Goal: Information Seeking & Learning: Learn about a topic

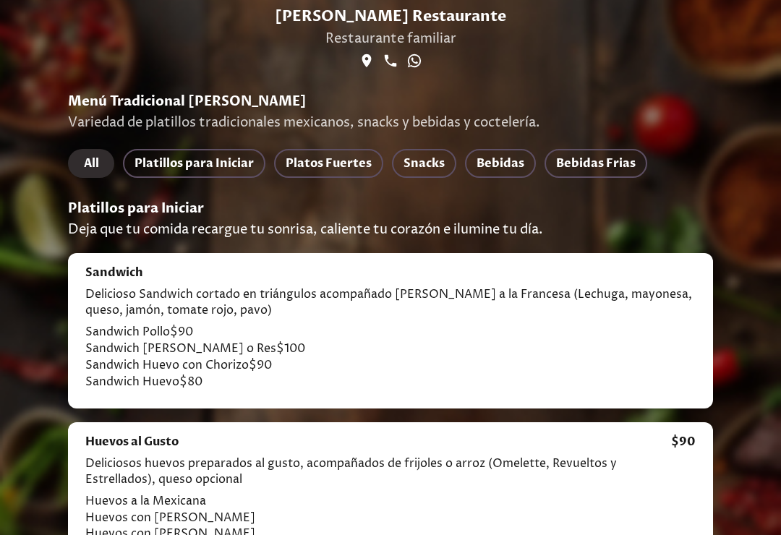
scroll to position [163, 0]
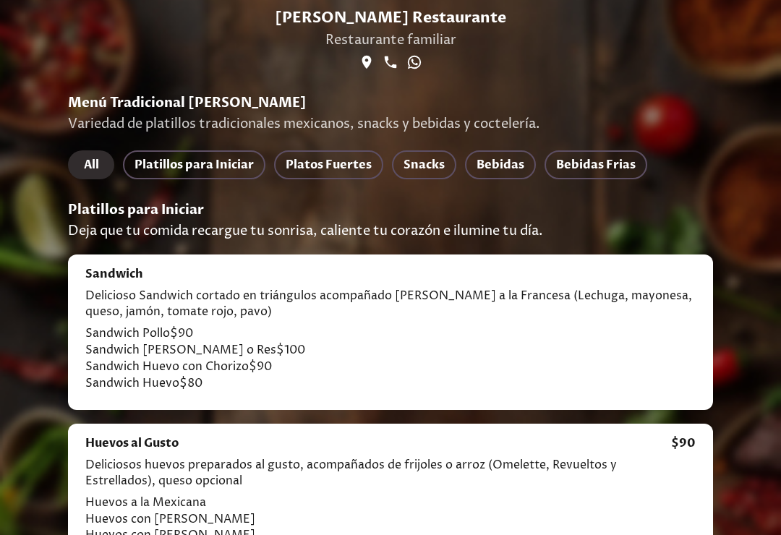
click at [324, 166] on span "Platos Fuertes" at bounding box center [329, 165] width 86 height 20
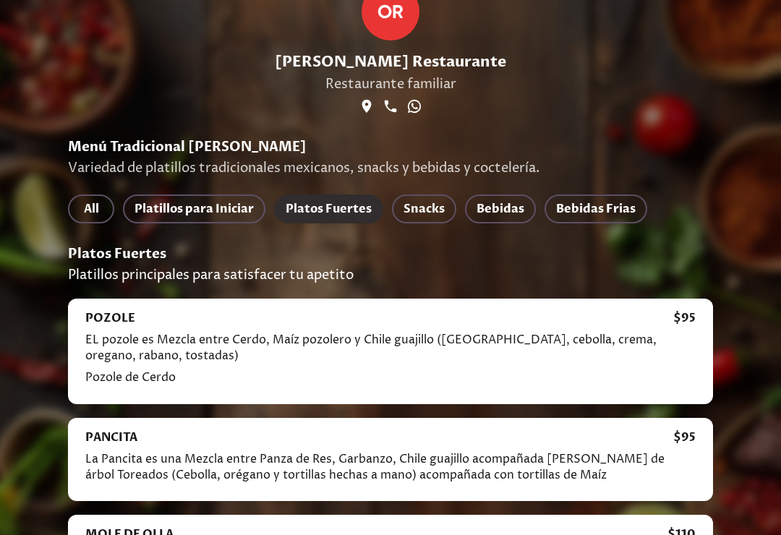
scroll to position [119, 0]
click at [416, 208] on span "Snacks" at bounding box center [424, 210] width 41 height 20
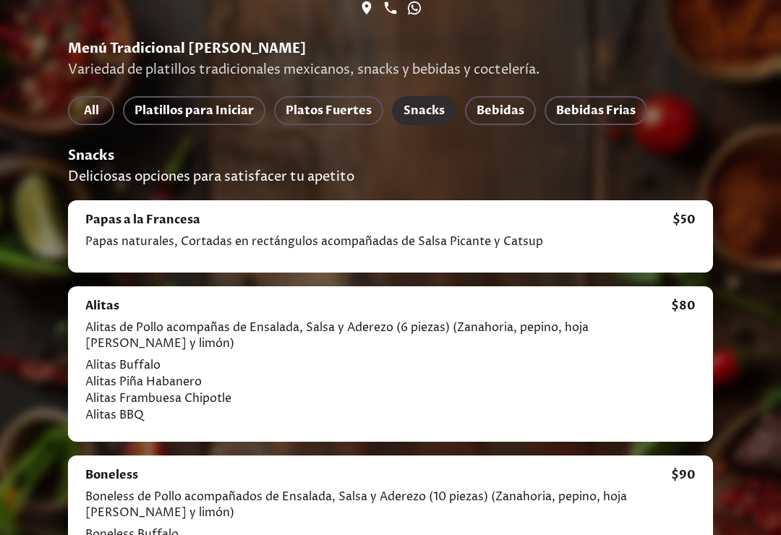
scroll to position [210, 0]
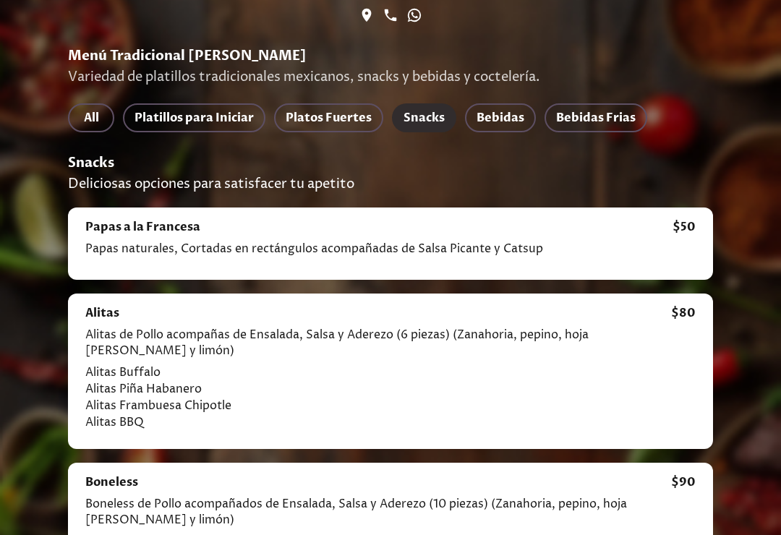
click at [210, 120] on span "Platillos para Iniciar" at bounding box center [194, 118] width 119 height 20
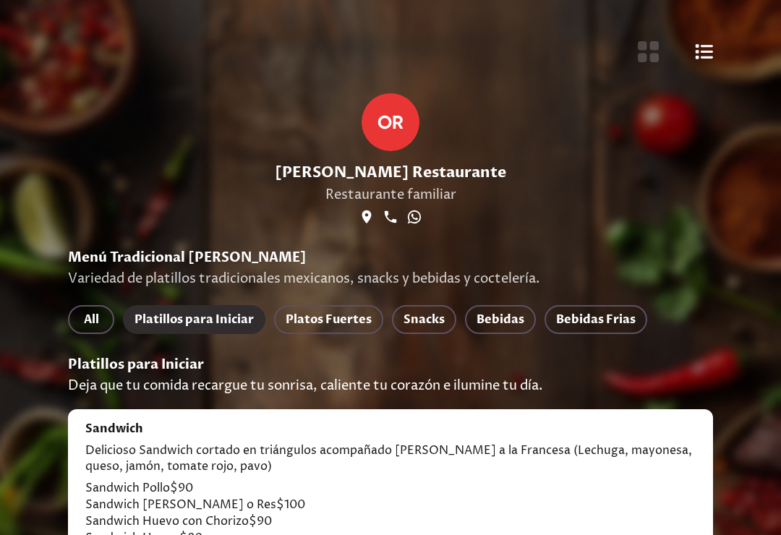
scroll to position [0, 0]
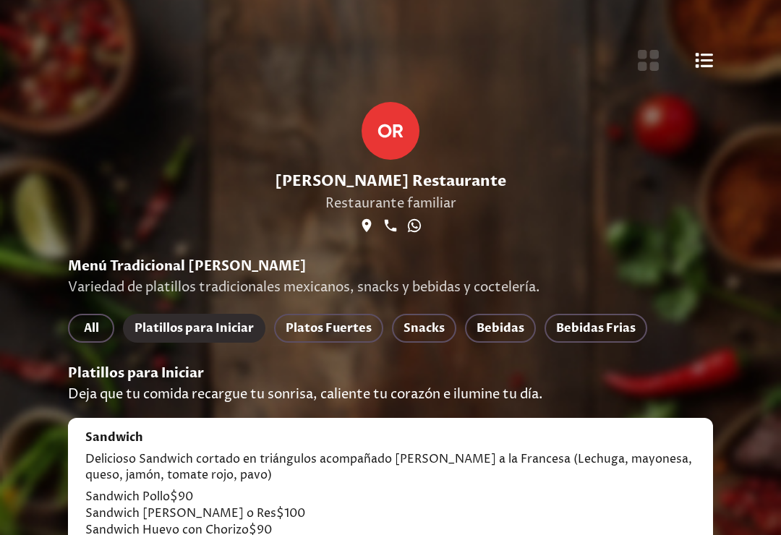
click at [338, 332] on span "Platos Fuertes" at bounding box center [329, 328] width 86 height 20
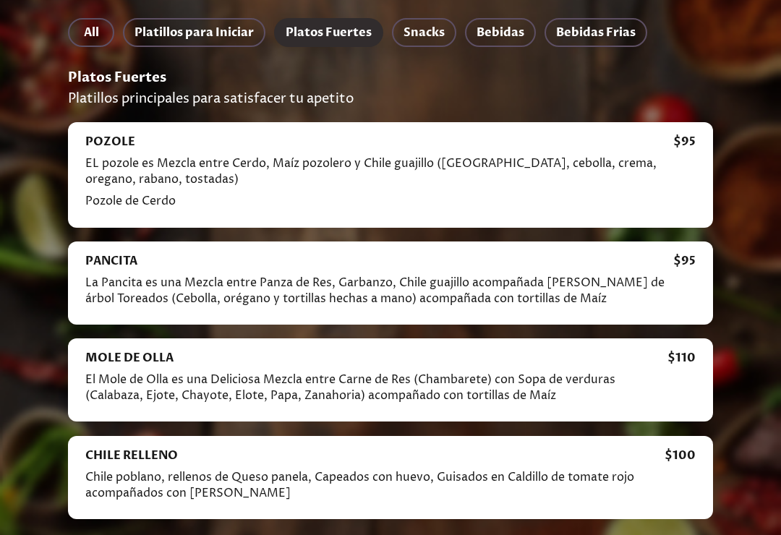
scroll to position [314, 0]
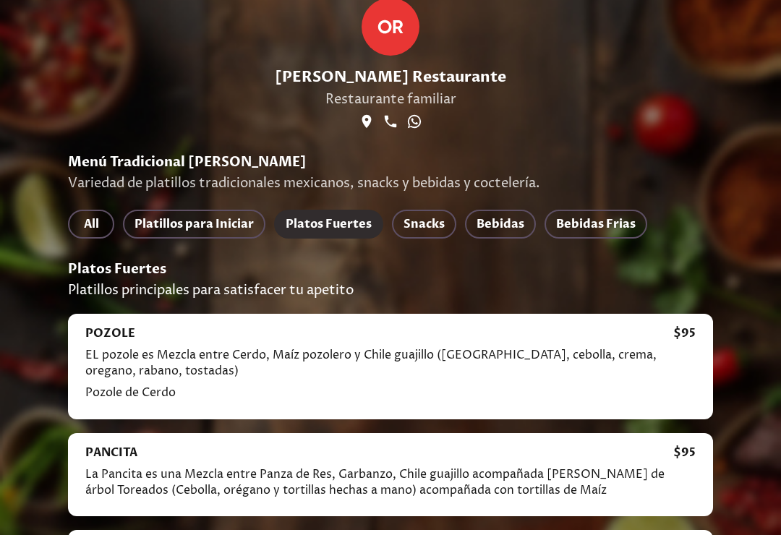
click at [427, 226] on span "Snacks" at bounding box center [424, 225] width 41 height 20
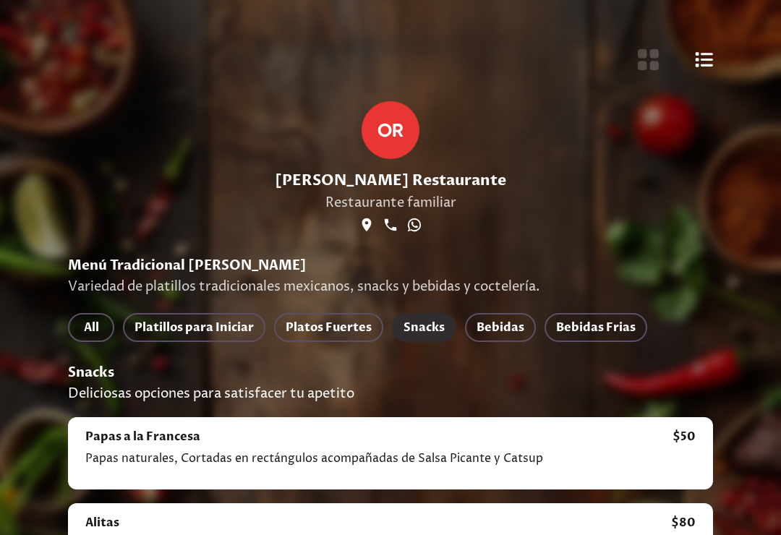
scroll to position [0, 0]
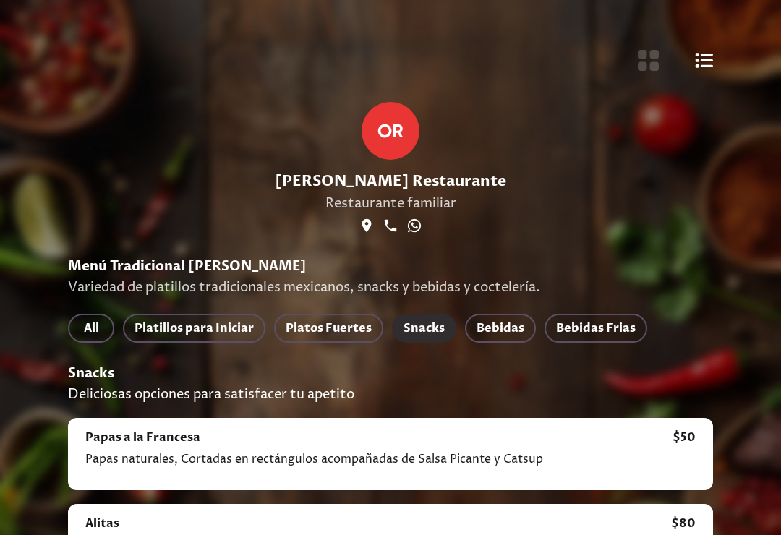
click at [199, 326] on span "Platillos para Iniciar" at bounding box center [194, 328] width 119 height 20
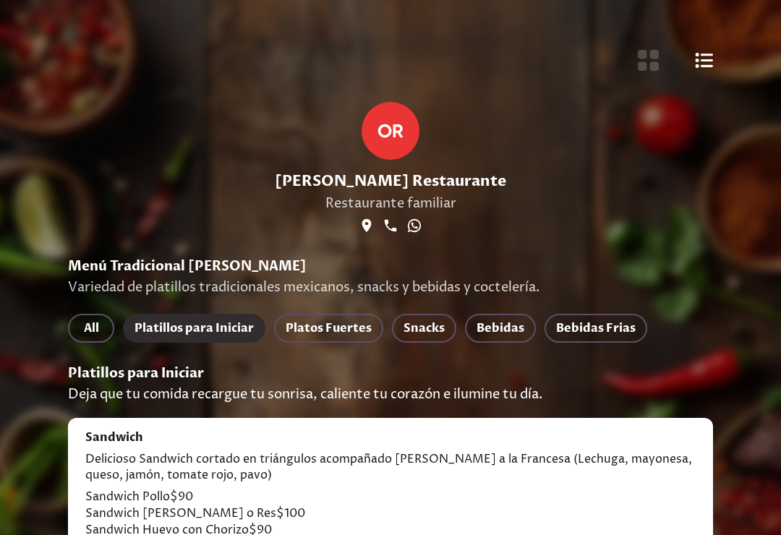
click at [332, 338] on span "Platos Fuertes" at bounding box center [329, 328] width 86 height 20
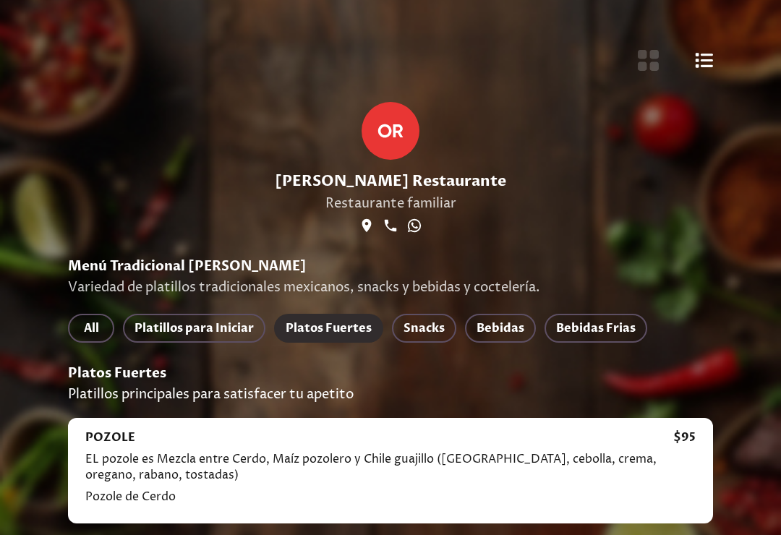
click at [421, 331] on span "Snacks" at bounding box center [424, 328] width 41 height 20
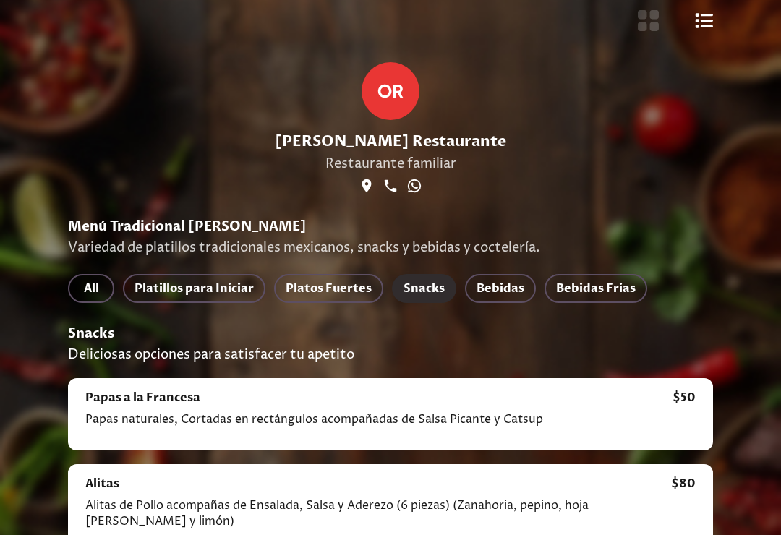
scroll to position [38, 0]
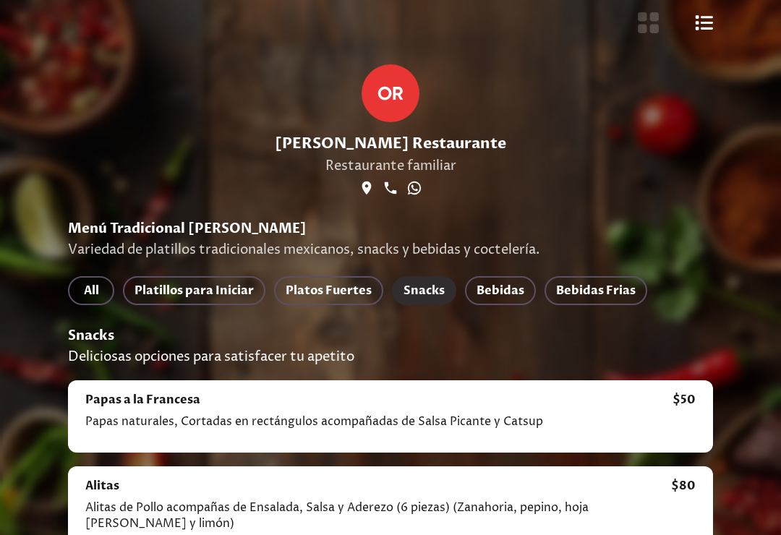
click at [501, 291] on span "Bebidas" at bounding box center [501, 291] width 48 height 20
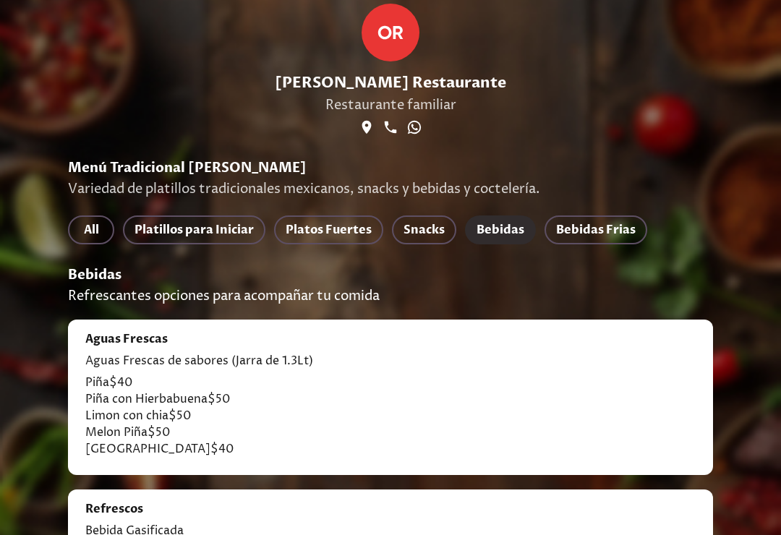
scroll to position [95, 0]
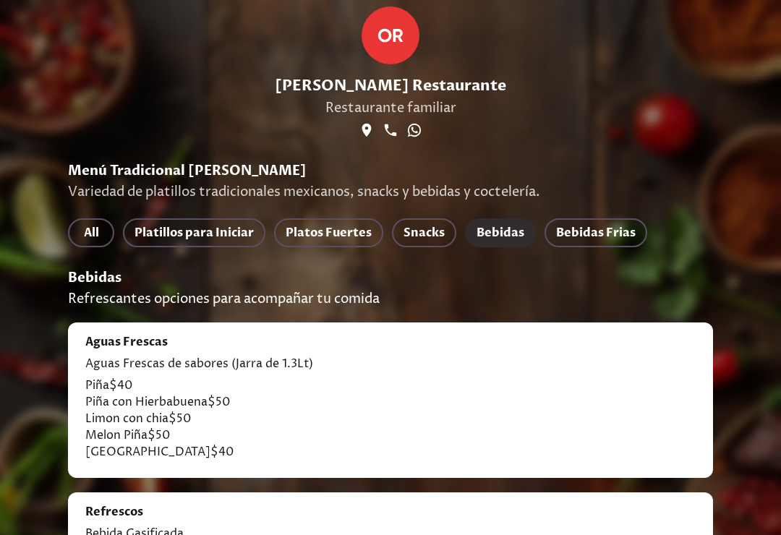
click at [500, 228] on span "Bebidas" at bounding box center [501, 233] width 48 height 20
click at [498, 223] on button "Bebidas" at bounding box center [500, 232] width 71 height 29
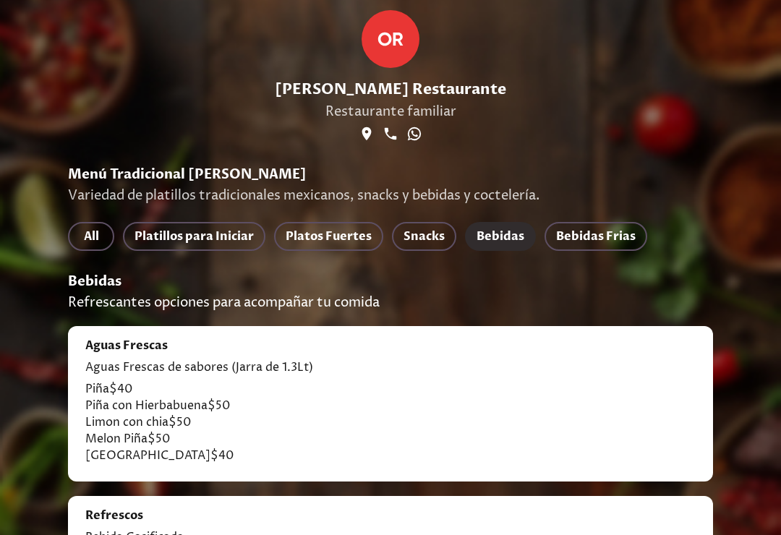
scroll to position [147, 0]
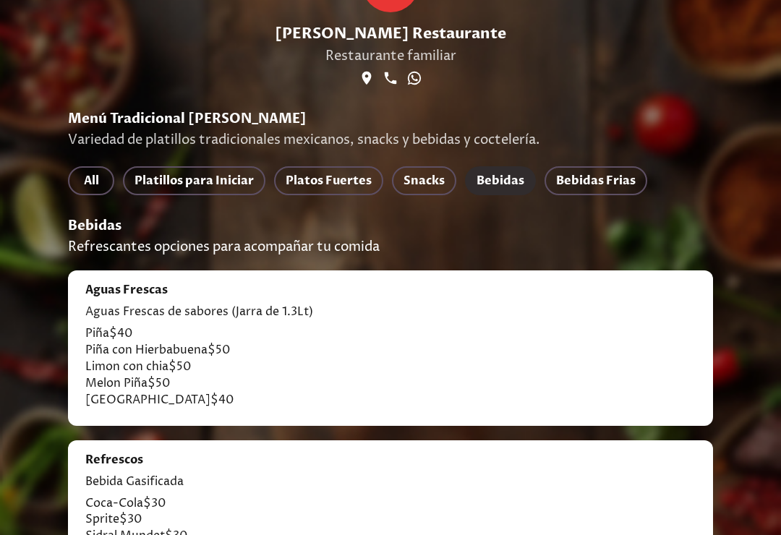
click at [593, 192] on span "Bebidas Frias" at bounding box center [596, 181] width 80 height 20
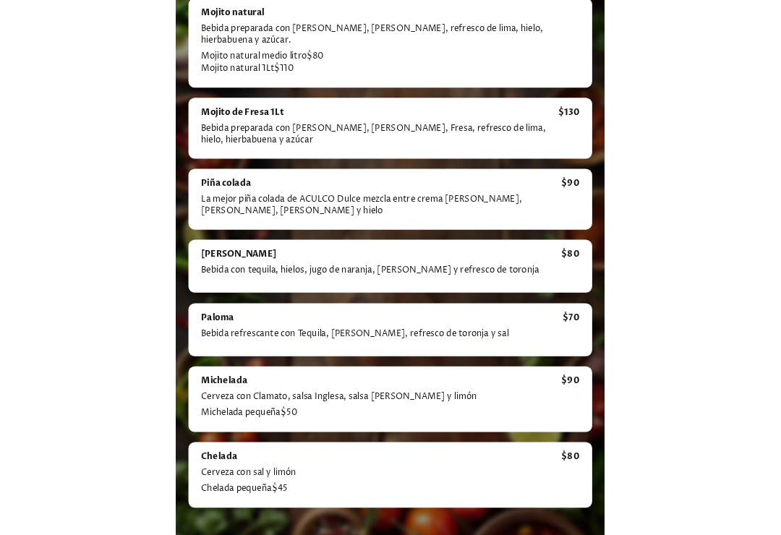
scroll to position [592, 0]
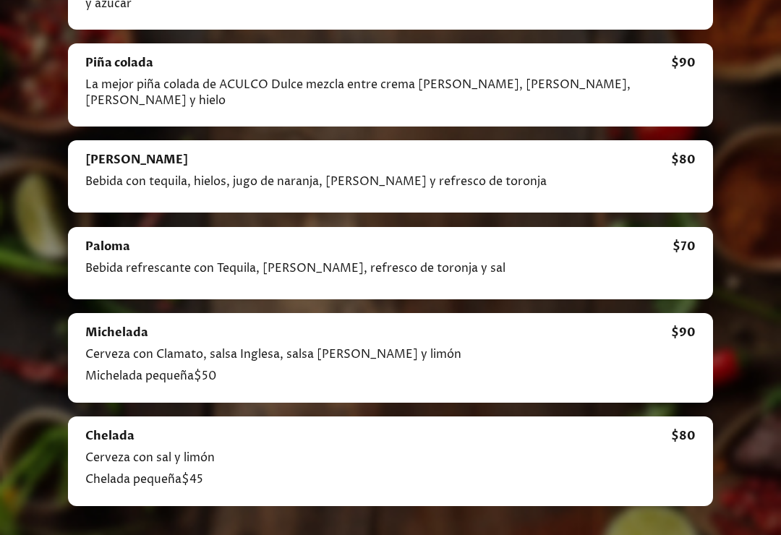
click at [584, 313] on div "Michelada Cerveza con Clamato, salsa Inglesa, salsa [PERSON_NAME] y limón Miche…" at bounding box center [390, 358] width 645 height 90
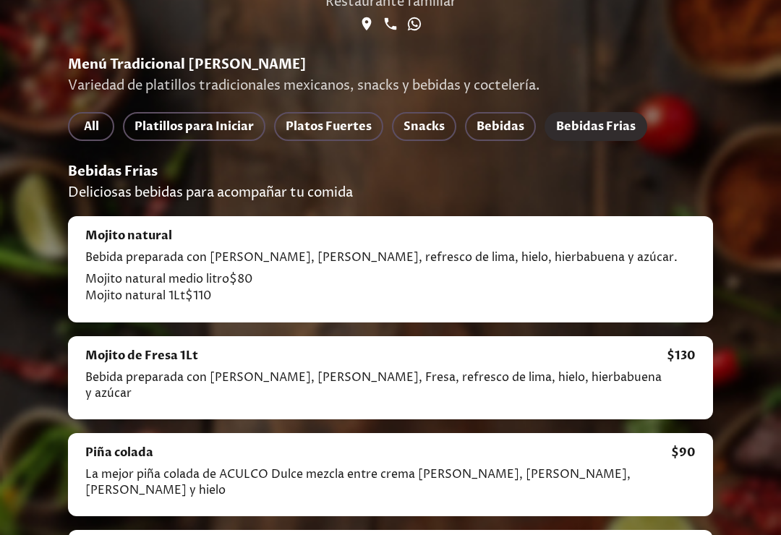
scroll to position [0, 0]
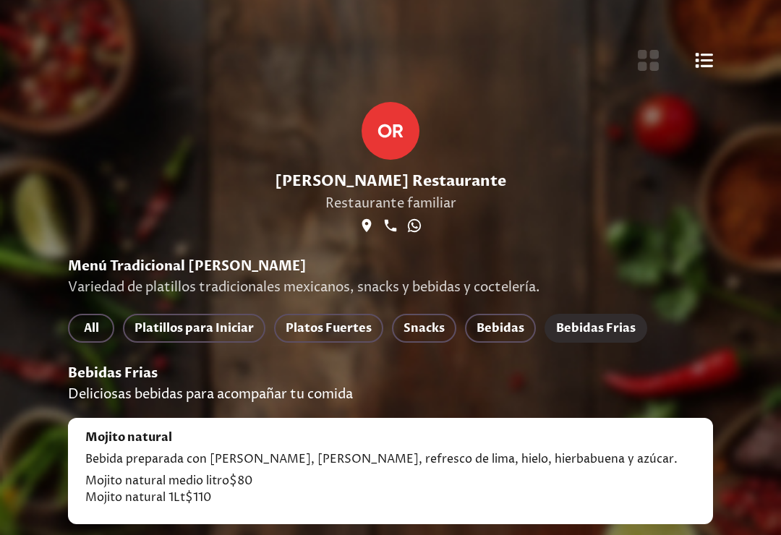
click at [76, 335] on button "All" at bounding box center [91, 328] width 46 height 29
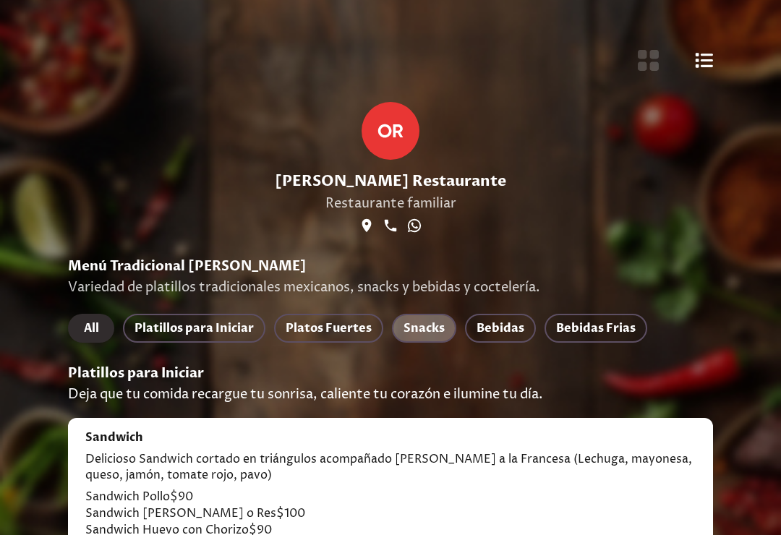
click at [432, 324] on span "Snacks" at bounding box center [424, 328] width 41 height 20
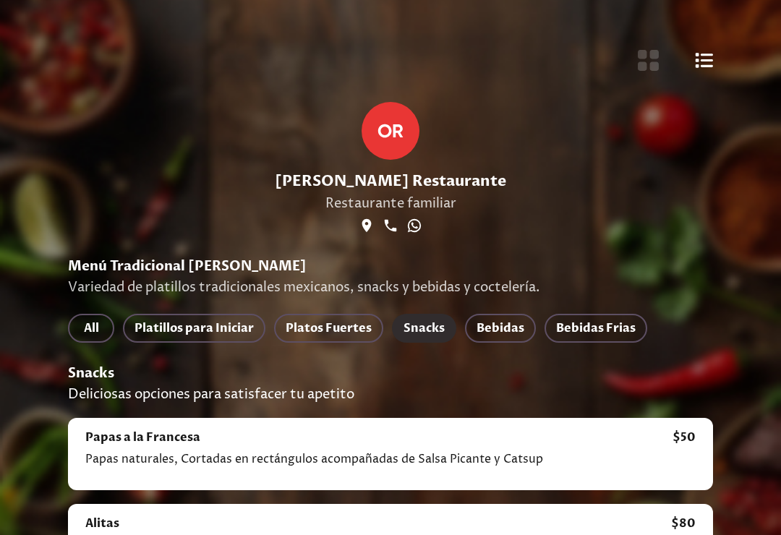
click at [226, 325] on span "Platillos para Iniciar" at bounding box center [194, 328] width 119 height 20
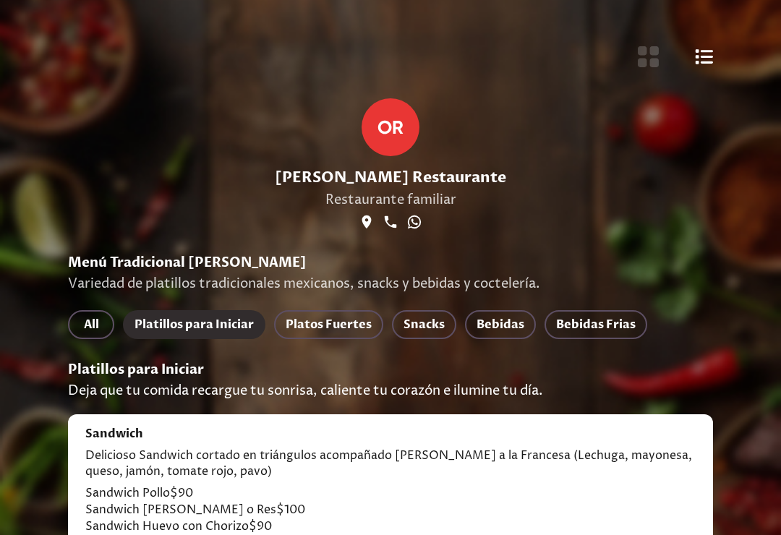
click at [344, 329] on span "Platos Fuertes" at bounding box center [329, 325] width 86 height 20
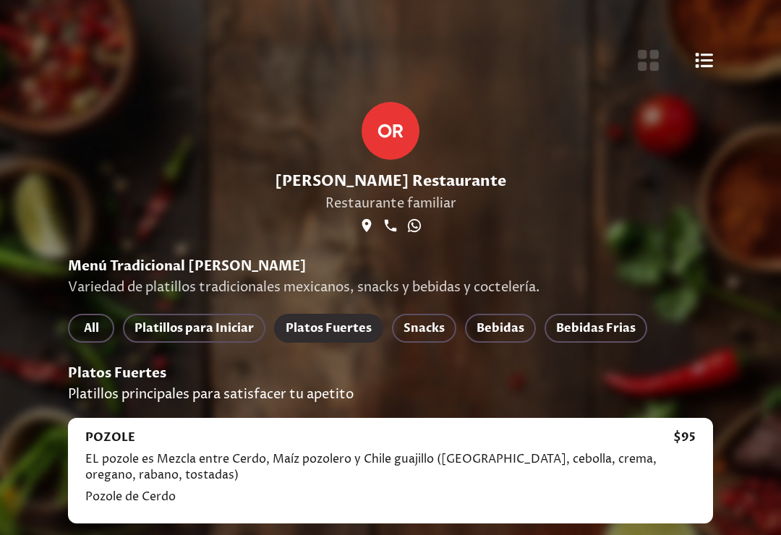
scroll to position [4, 0]
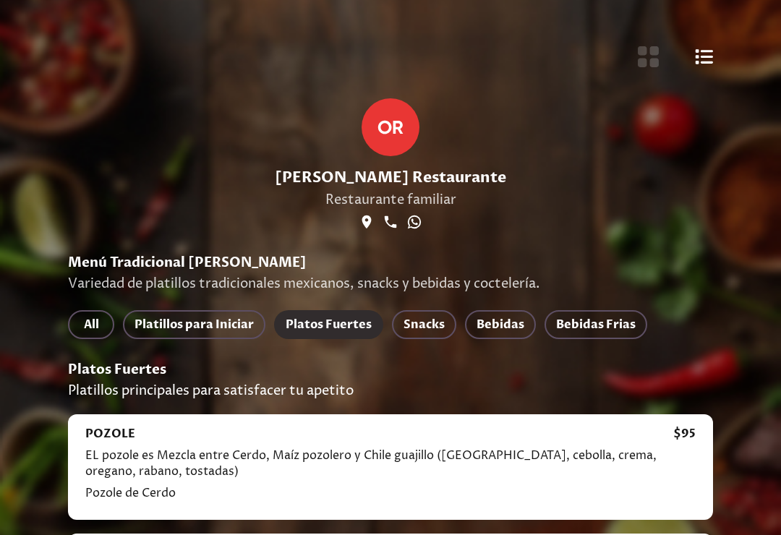
click at [437, 333] on span "Snacks" at bounding box center [424, 325] width 41 height 20
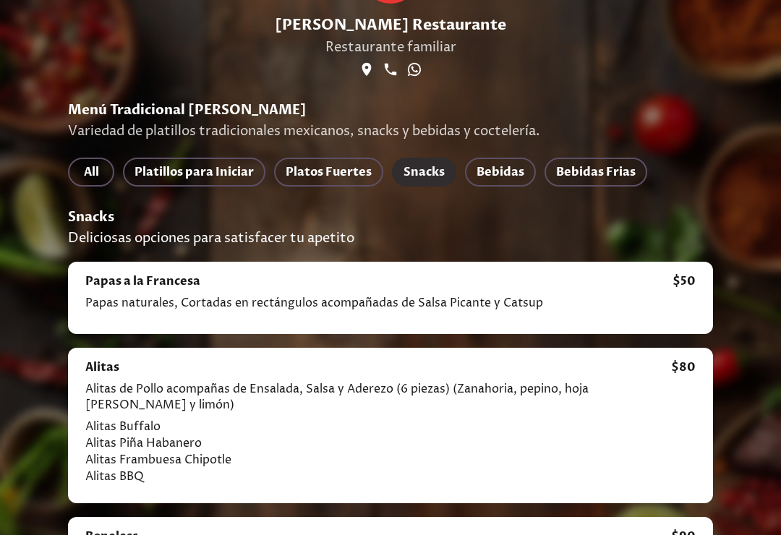
scroll to position [0, 0]
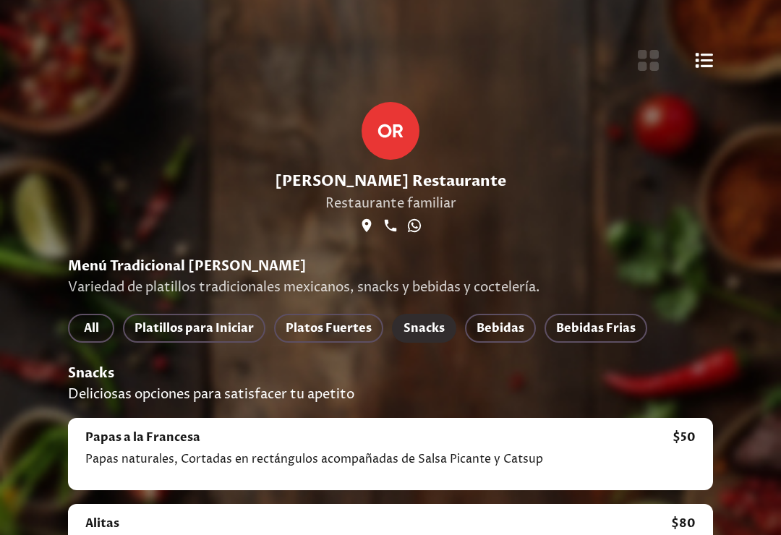
click at [95, 338] on span "All" at bounding box center [91, 328] width 23 height 20
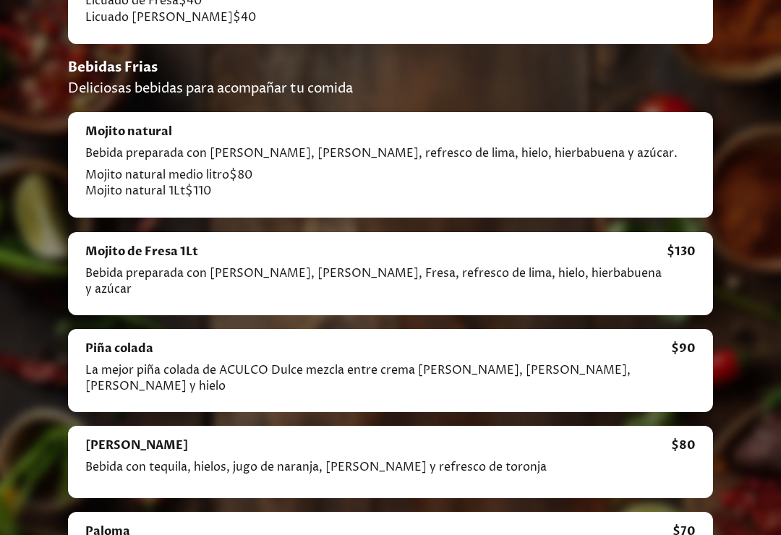
scroll to position [4194, 0]
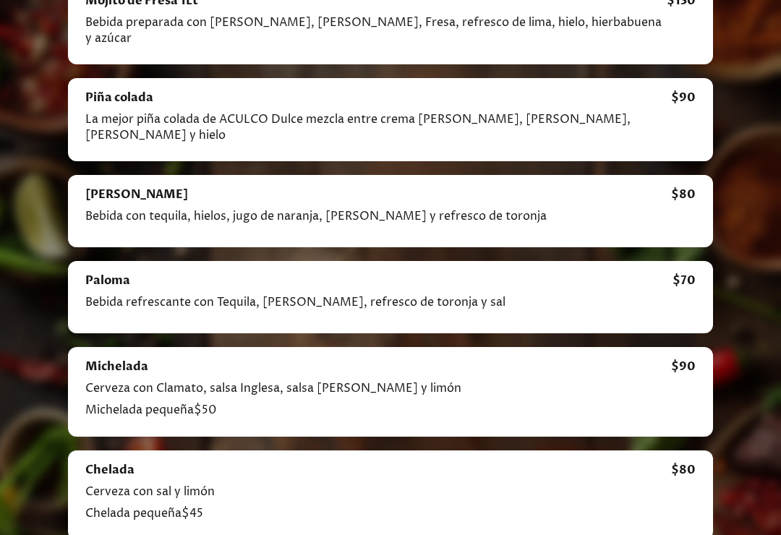
scroll to position [4449, 0]
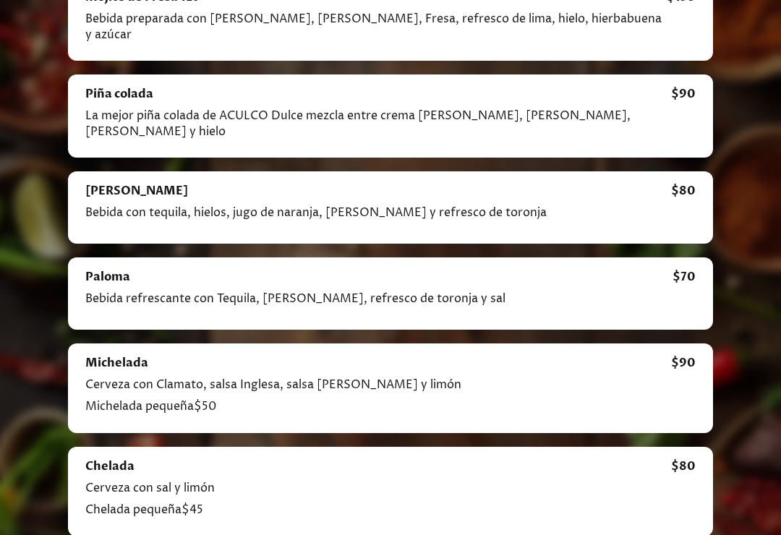
click at [11, 189] on div at bounding box center [390, 267] width 781 height 535
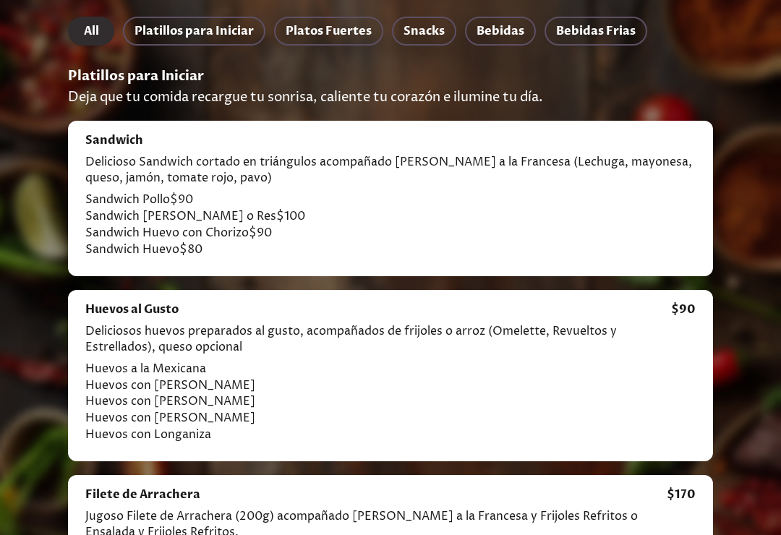
scroll to position [296, 0]
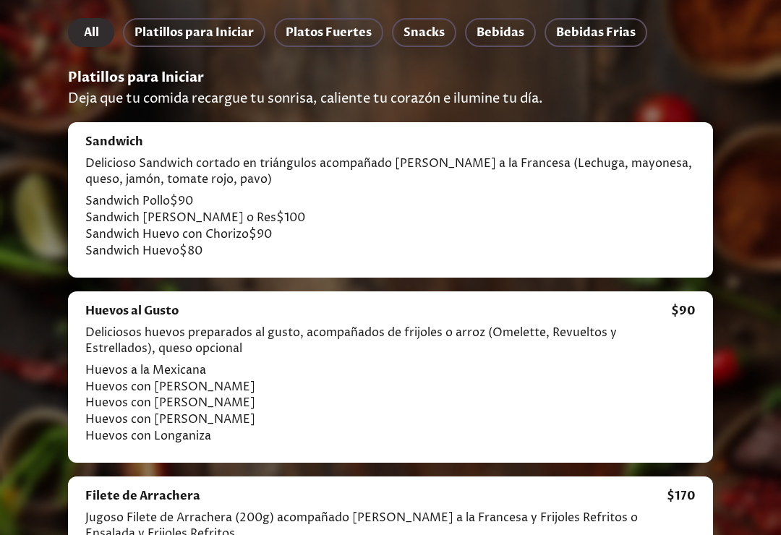
click at [315, 31] on span "Platos Fuertes" at bounding box center [329, 32] width 86 height 20
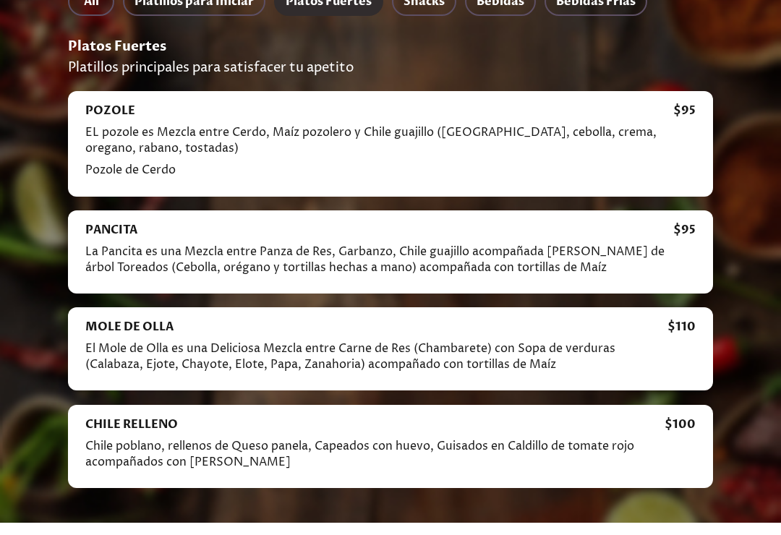
scroll to position [314, 0]
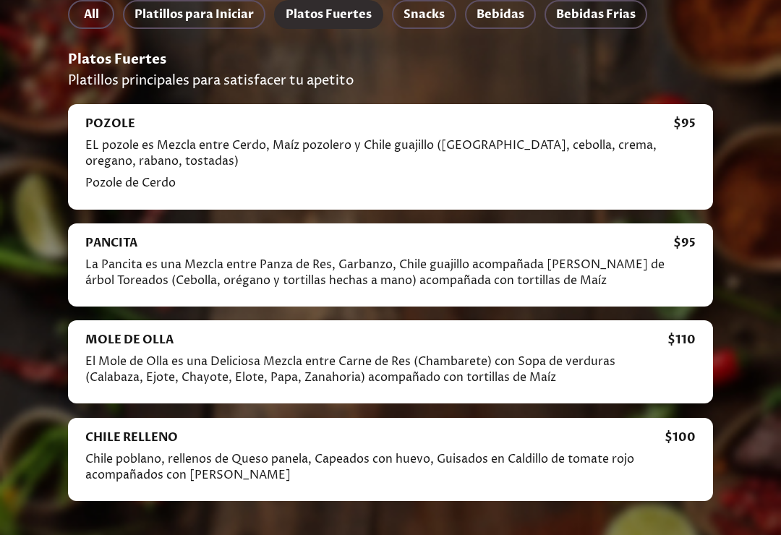
click at [233, 16] on span "Platillos para Iniciar" at bounding box center [194, 14] width 119 height 20
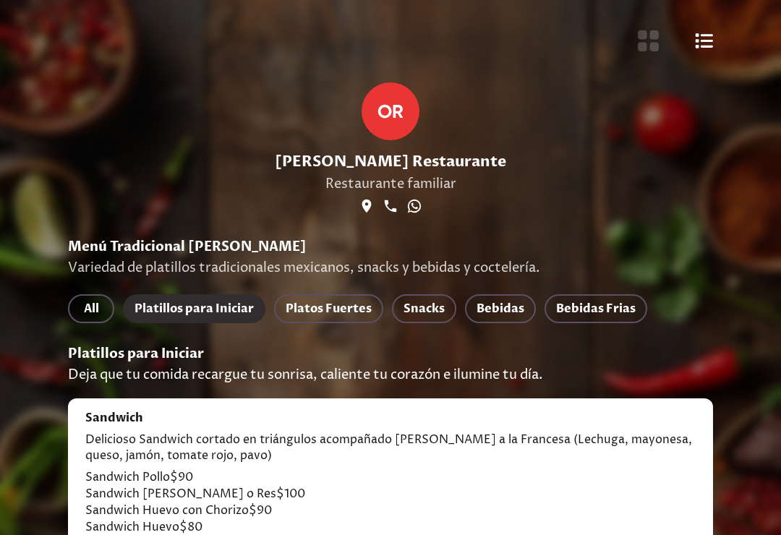
scroll to position [0, 0]
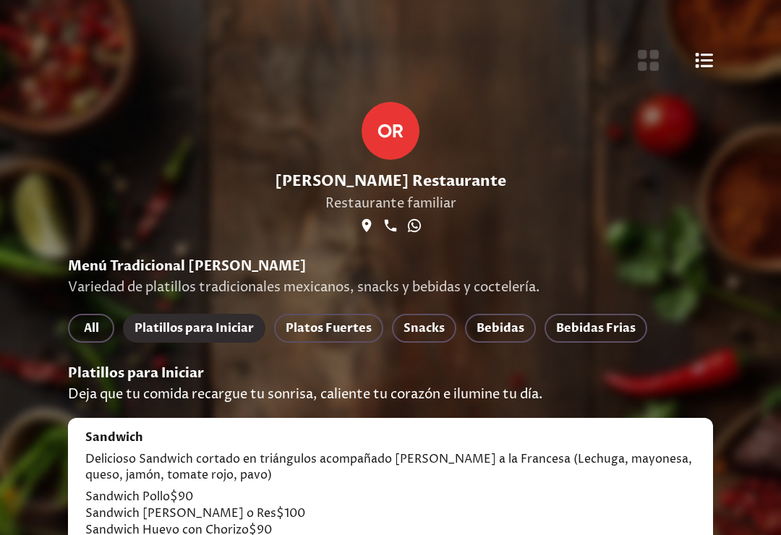
click at [511, 324] on span "Bebidas" at bounding box center [501, 328] width 48 height 20
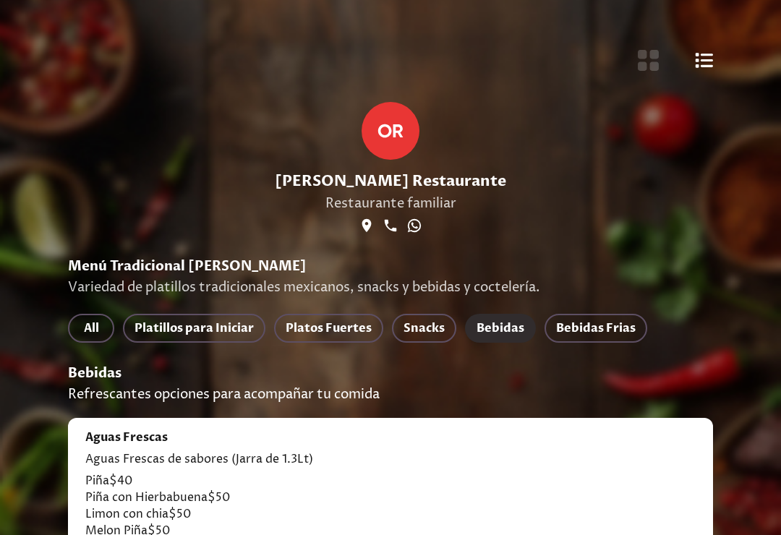
click at [605, 327] on span "Bebidas Frias" at bounding box center [596, 328] width 80 height 20
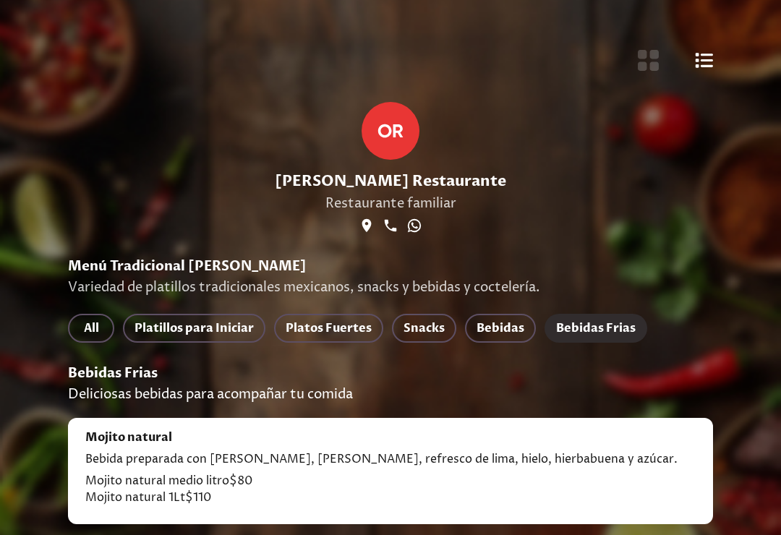
click at [709, 64] on icon "Botón de vista de lista" at bounding box center [704, 60] width 19 height 19
click at [701, 74] on button "Botón de vista de lista" at bounding box center [704, 60] width 23 height 28
click at [707, 72] on button "Botón de vista de lista" at bounding box center [704, 60] width 23 height 28
click at [714, 68] on button "Botón de vista de lista" at bounding box center [704, 60] width 23 height 28
click at [714, 67] on button "Botón de vista de lista" at bounding box center [704, 60] width 23 height 28
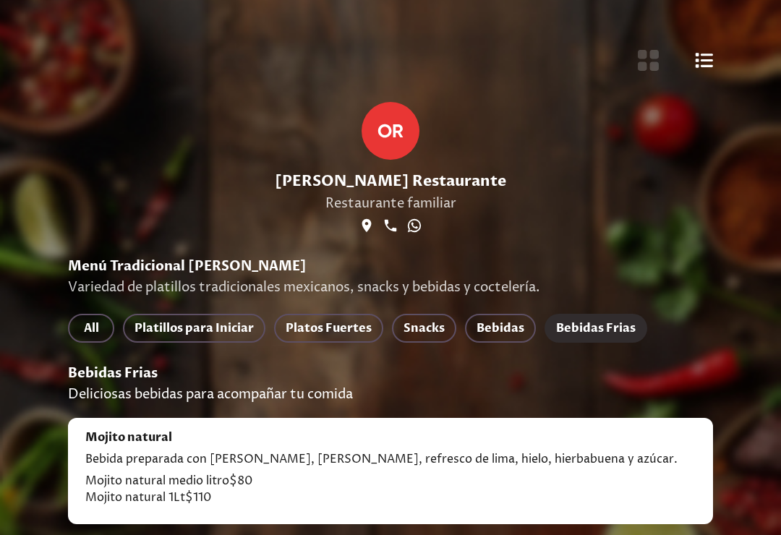
click at [703, 90] on div "O R [PERSON_NAME] Restaurante Restaurante familiar" at bounding box center [391, 168] width 680 height 177
click at [341, 331] on span "Platos Fuertes" at bounding box center [329, 328] width 86 height 20
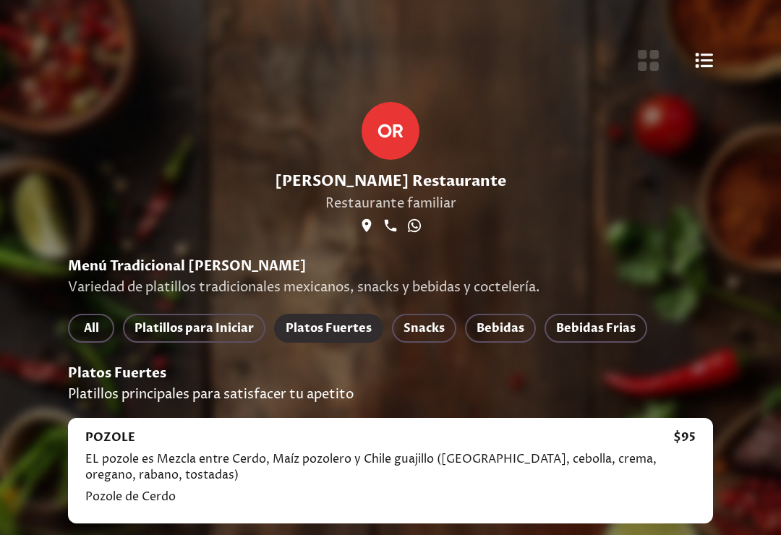
click at [208, 343] on button "Platillos para Iniciar" at bounding box center [194, 328] width 142 height 29
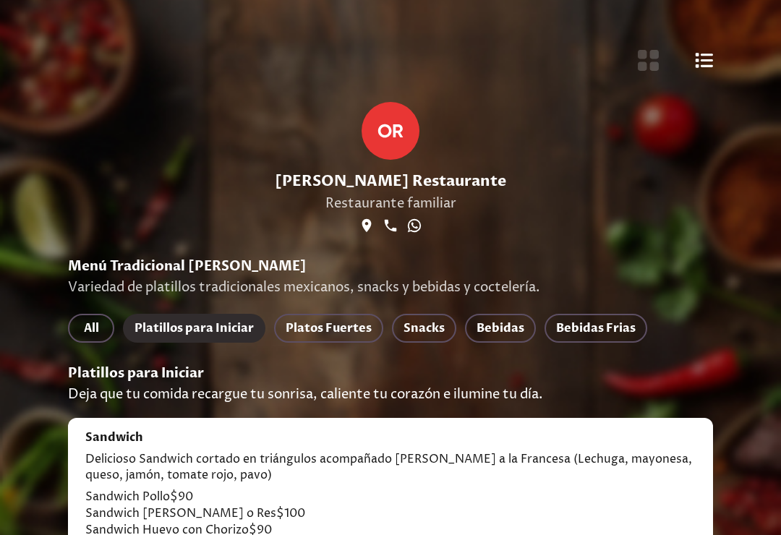
click at [330, 333] on span "Platos Fuertes" at bounding box center [329, 328] width 86 height 20
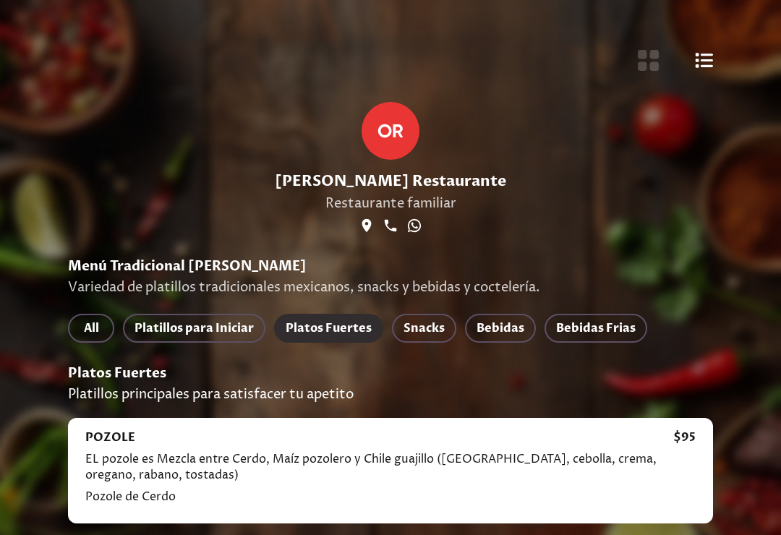
click at [89, 333] on span "All" at bounding box center [91, 328] width 23 height 20
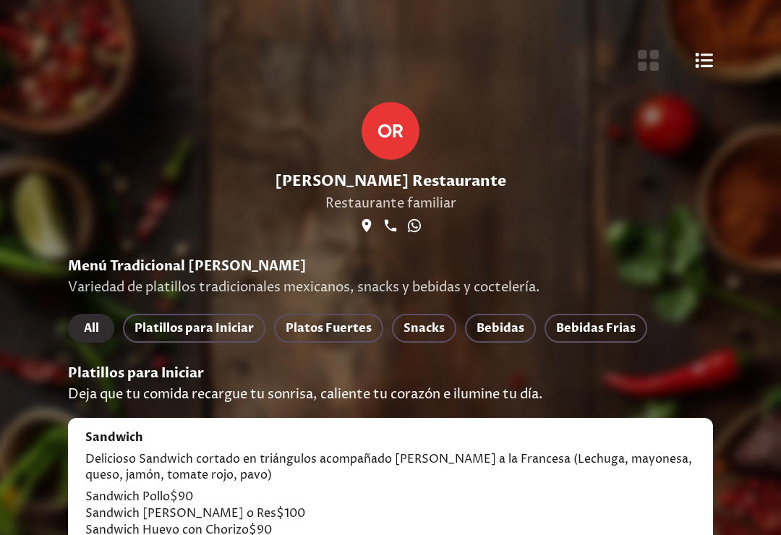
click at [435, 330] on span "Snacks" at bounding box center [424, 328] width 41 height 20
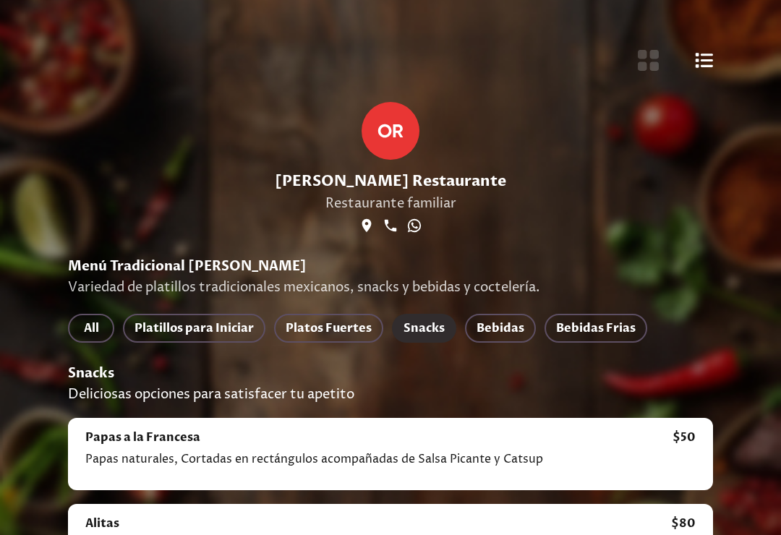
click at [704, 60] on icon "Botón de vista de lista" at bounding box center [705, 60] width 18 height 15
click at [700, 69] on icon "Botón de vista de lista" at bounding box center [704, 60] width 19 height 19
click at [337, 322] on span "Platos Fuertes" at bounding box center [329, 328] width 86 height 20
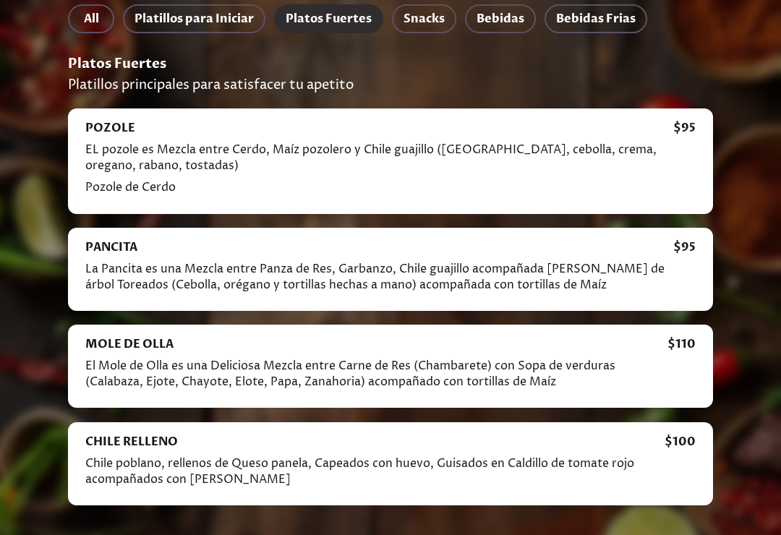
scroll to position [314, 0]
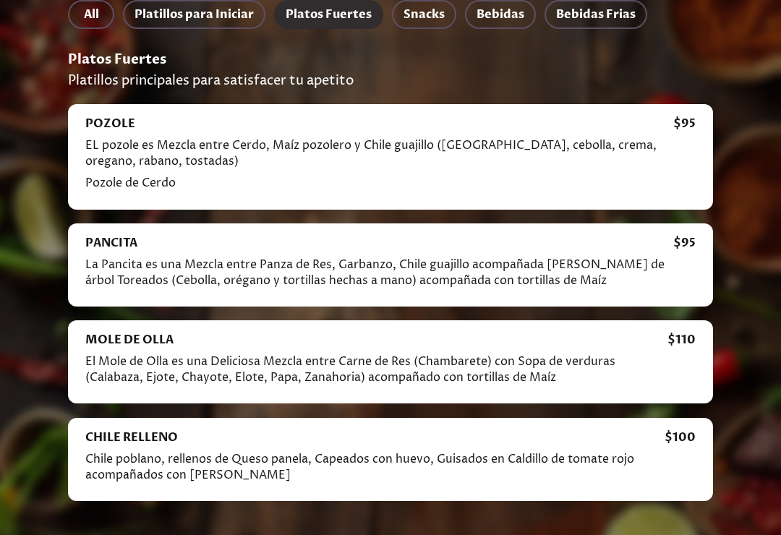
click at [224, 16] on span "Platillos para Iniciar" at bounding box center [194, 14] width 119 height 20
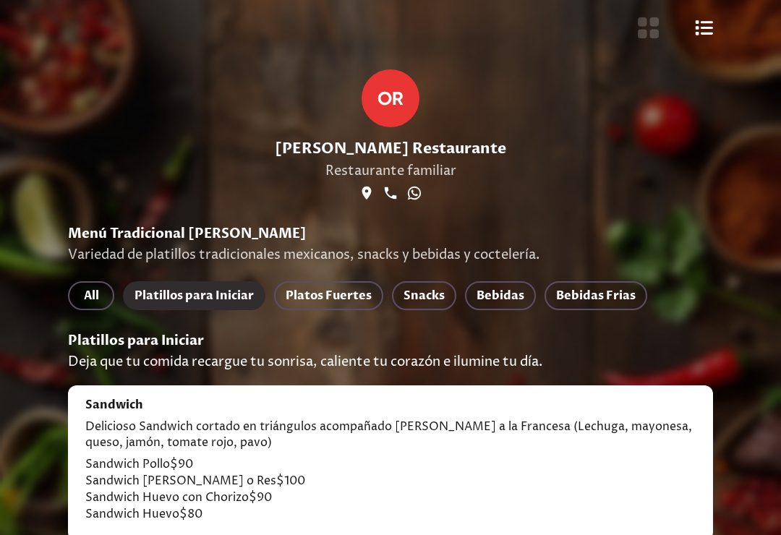
scroll to position [0, 0]
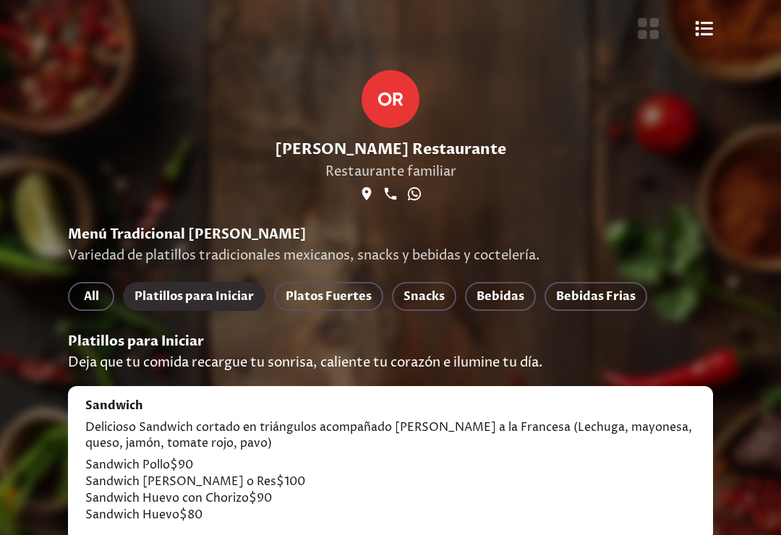
click at [508, 300] on span "Bebidas" at bounding box center [501, 297] width 48 height 20
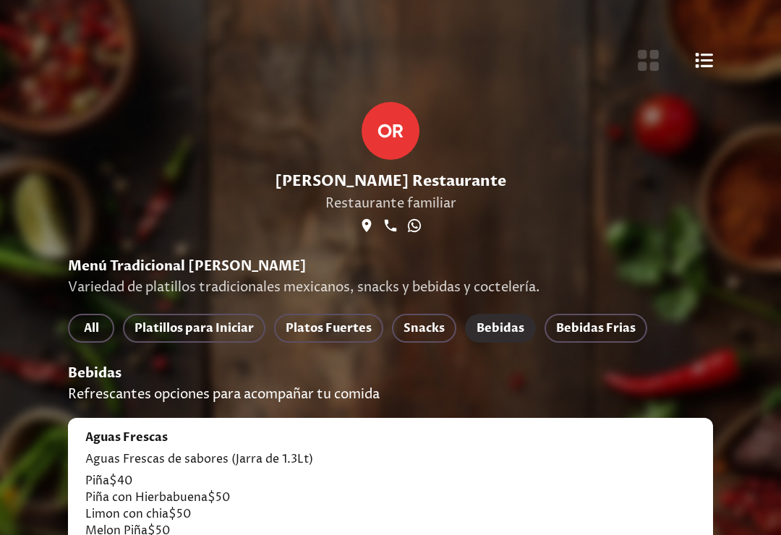
click at [605, 334] on span "Bebidas Frias" at bounding box center [596, 328] width 80 height 20
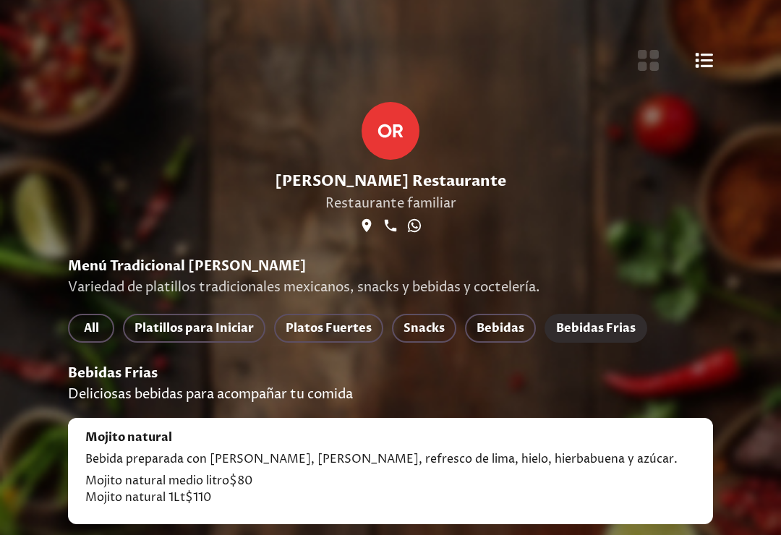
click at [242, 328] on span "Platillos para Iniciar" at bounding box center [194, 328] width 119 height 20
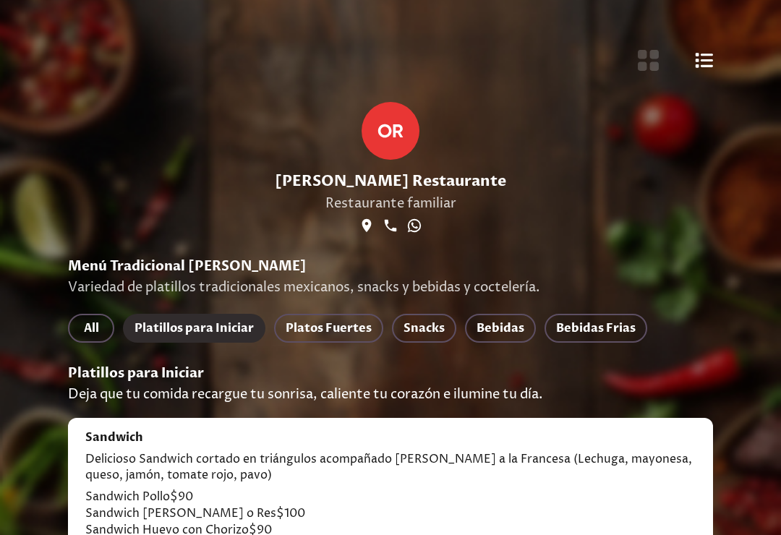
click at [93, 330] on span "All" at bounding box center [91, 328] width 23 height 20
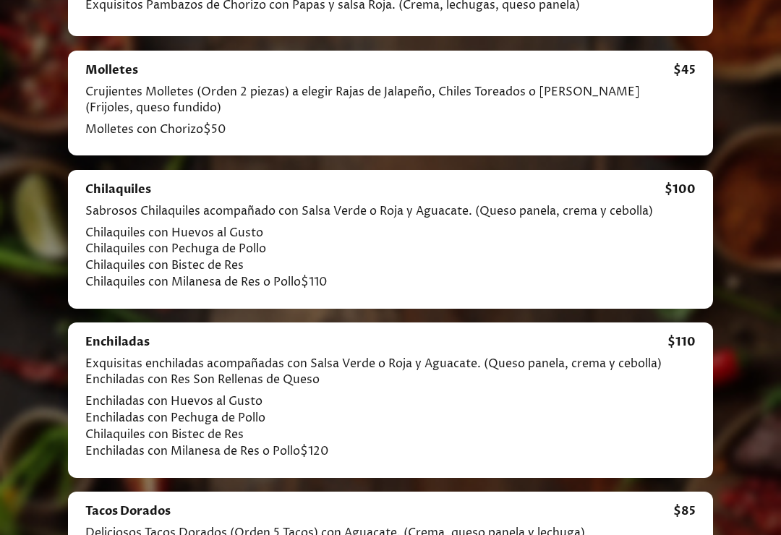
scroll to position [912, 0]
